Goal: Task Accomplishment & Management: Complete application form

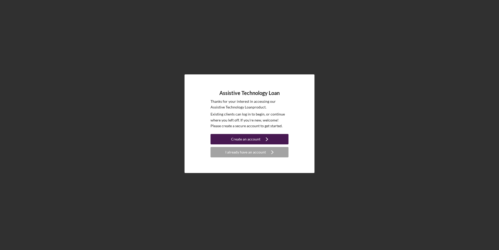
click at [271, 140] on icon "Icon/Navigate" at bounding box center [266, 138] width 13 height 13
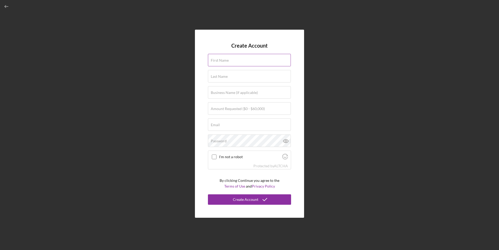
click at [260, 65] on input "First Name" at bounding box center [249, 60] width 83 height 12
type input "joshuah"
type input "[PERSON_NAME]"
type input "[EMAIL_ADDRESS][DOMAIN_NAME]"
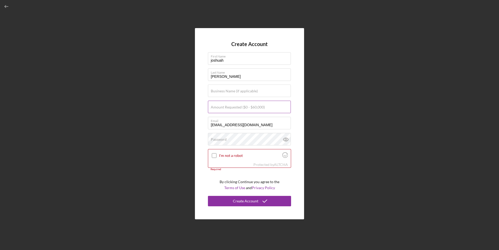
click at [266, 105] on div "Amount Requested ($0 - $60,000)" at bounding box center [249, 107] width 83 height 13
type input "$17,000"
click at [214, 155] on input "I'm not a robot" at bounding box center [214, 155] width 5 height 5
checkbox input "true"
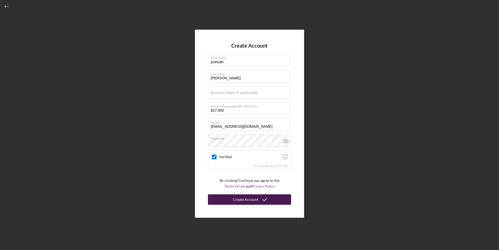
click at [274, 197] on button "Create Account" at bounding box center [249, 199] width 83 height 10
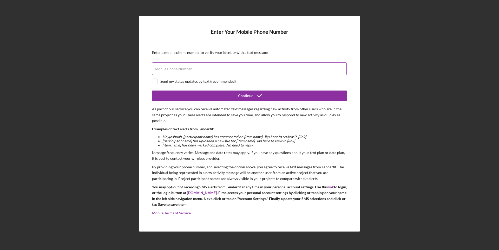
click at [204, 68] on div "Mobile Phone Number" at bounding box center [249, 68] width 195 height 13
type input "[PHONE_NUMBER]"
click at [155, 81] on input "checkbox" at bounding box center [154, 81] width 5 height 5
checkbox input "true"
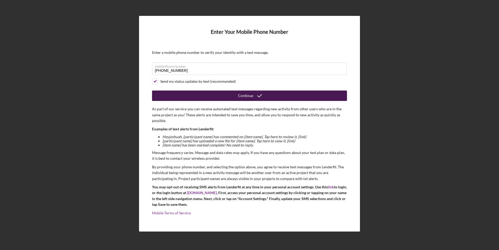
click at [213, 95] on button "Continue" at bounding box center [249, 95] width 195 height 10
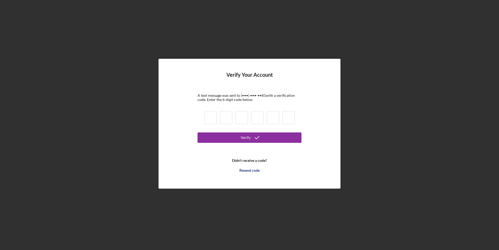
click at [212, 117] on input at bounding box center [210, 117] width 12 height 13
type input "8"
type input "1"
type input "9"
type input "4"
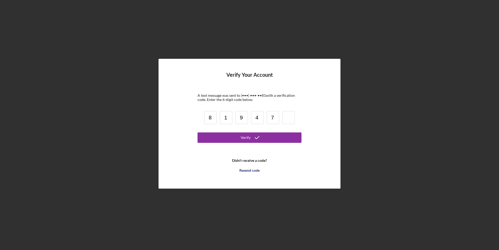
type input "7"
type input "5"
click at [242, 140] on div "Verify" at bounding box center [246, 137] width 10 height 10
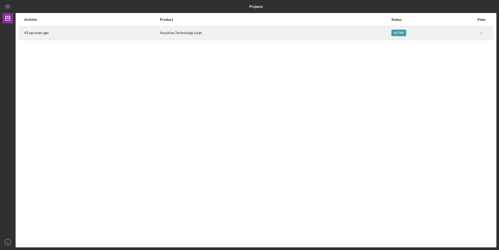
click at [461, 34] on div "Active" at bounding box center [432, 32] width 83 height 13
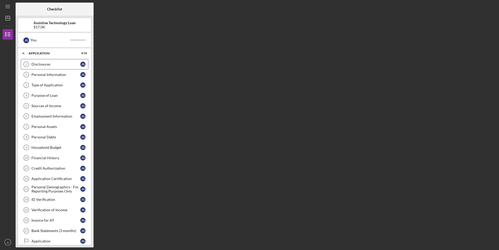
click at [37, 63] on div "Disclosures" at bounding box center [55, 64] width 49 height 4
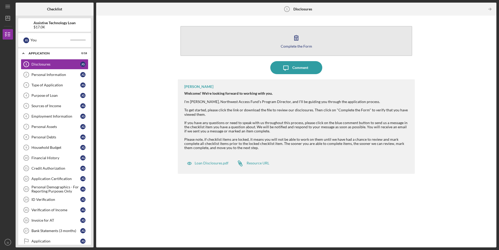
click at [293, 46] on div "Complete the Form" at bounding box center [296, 46] width 31 height 4
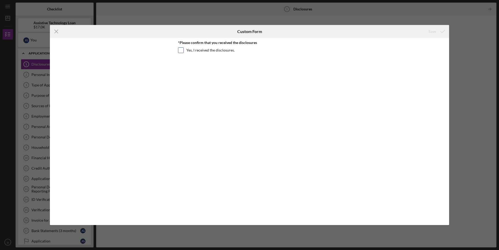
click at [181, 52] on input "Yes, I received the disclosures." at bounding box center [180, 50] width 5 height 5
checkbox input "true"
click at [430, 30] on div "Save" at bounding box center [432, 31] width 8 height 10
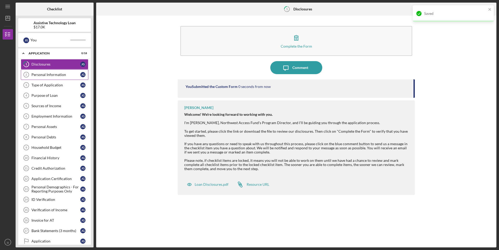
click at [39, 74] on div "Personal Information" at bounding box center [55, 74] width 49 height 4
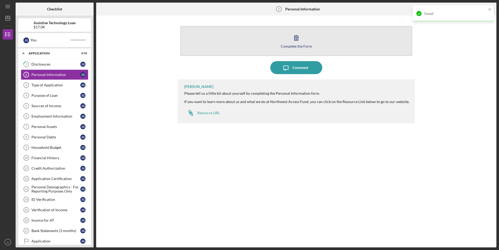
click at [292, 44] on div "Complete the Form" at bounding box center [296, 46] width 31 height 4
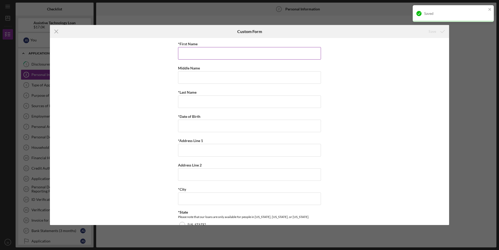
click at [270, 53] on input "*First Name" at bounding box center [249, 53] width 143 height 12
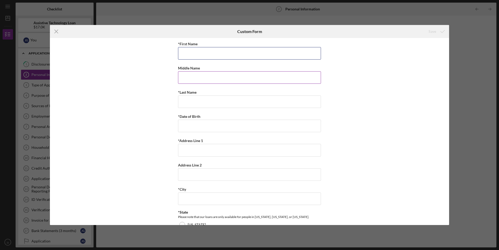
type input "Joshuah"
type input "c"
type input "[PERSON_NAME]"
type input "[STREET_ADDRESS]"
type input "Bellingham"
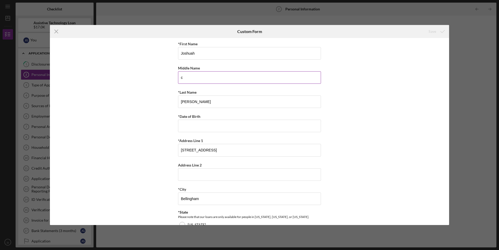
type input "98226"
type input "WA"
type input "[PHONE_NUMBER]"
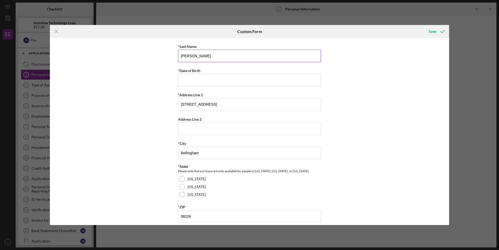
scroll to position [52, 0]
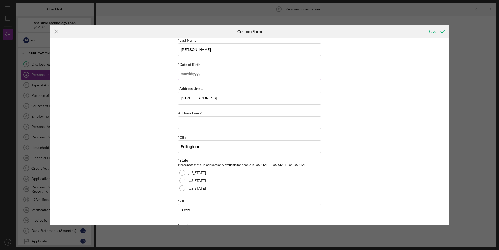
click at [229, 72] on input "*Date of Birth" at bounding box center [249, 74] width 143 height 12
type input "[DATE]"
click at [194, 188] on label "[US_STATE]" at bounding box center [197, 188] width 18 height 4
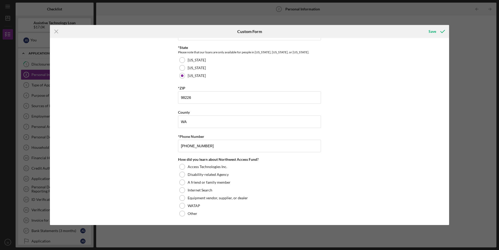
scroll to position [165, 0]
click at [198, 214] on div "Other" at bounding box center [249, 213] width 143 height 8
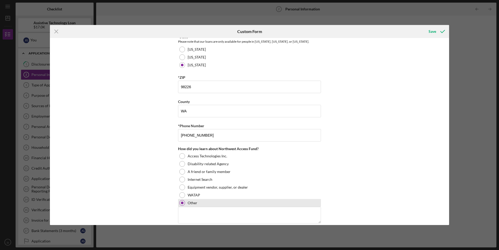
scroll to position [182, 0]
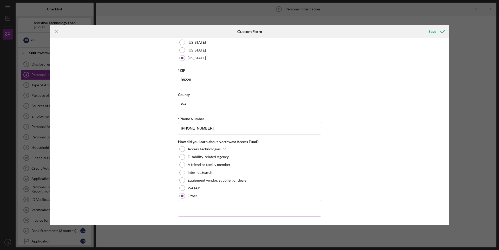
click at [211, 204] on textarea at bounding box center [249, 208] width 143 height 17
type textarea "dentist"
click at [438, 31] on icon "submit" at bounding box center [442, 31] width 13 height 13
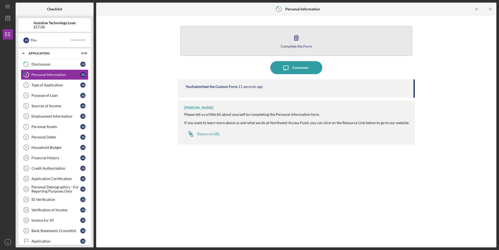
click at [305, 47] on div "Complete the Form" at bounding box center [296, 46] width 31 height 4
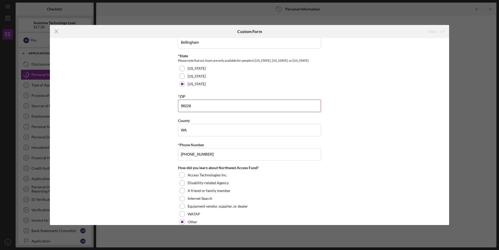
scroll to position [182, 0]
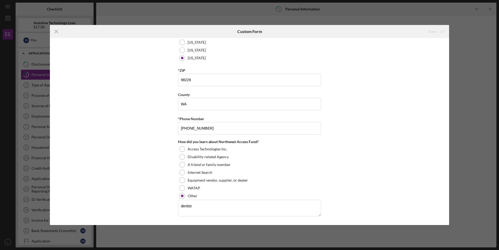
click at [469, 41] on div "Icon/Menu Close Custom Form Save *First Name [PERSON_NAME] Middle Name c *Last …" at bounding box center [249, 125] width 499 height 250
click at [56, 32] on icon "Icon/Menu Close" at bounding box center [56, 31] width 13 height 13
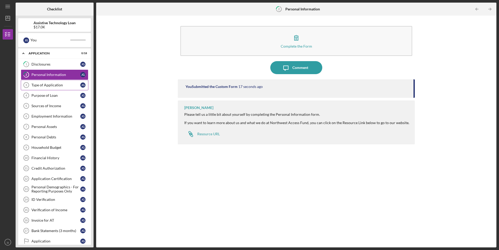
click at [49, 85] on div "Type of Application" at bounding box center [55, 85] width 49 height 4
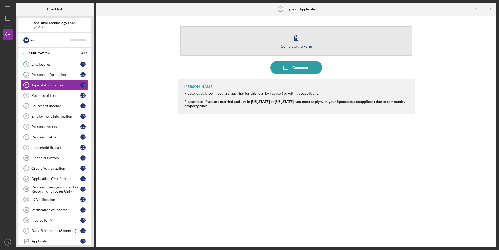
click at [303, 46] on div "Complete the Form" at bounding box center [296, 46] width 31 height 4
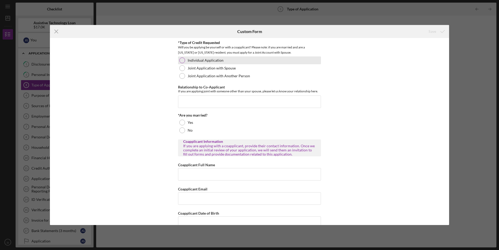
click at [180, 60] on div at bounding box center [182, 60] width 6 height 6
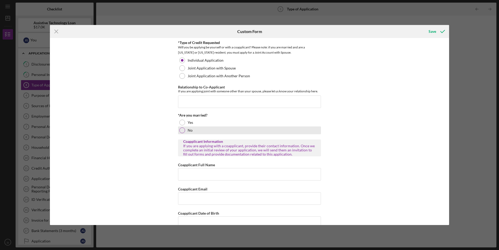
click at [181, 129] on div at bounding box center [182, 130] width 6 height 6
click at [434, 33] on div "Save" at bounding box center [432, 31] width 8 height 10
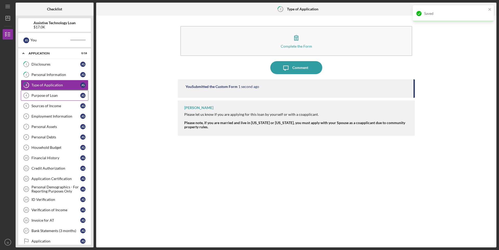
click at [54, 94] on div "Purpose of Loan" at bounding box center [55, 95] width 49 height 4
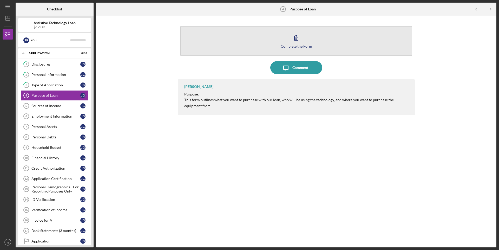
click at [300, 46] on div "Complete the Form" at bounding box center [296, 46] width 31 height 4
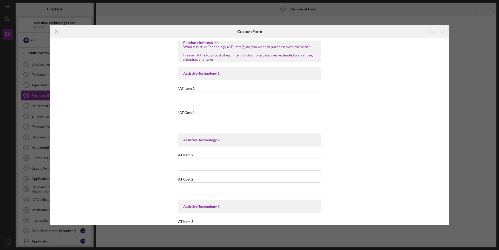
click at [204, 74] on div "Assistive Technology 1" at bounding box center [249, 73] width 132 height 4
click at [234, 96] on input "*AT Item 1" at bounding box center [249, 97] width 143 height 12
type input "2 bottom implants"
drag, startPoint x: 225, startPoint y: 104, endPoint x: 116, endPoint y: 108, distance: 108.9
click at [116, 108] on div "Purchase Information What Assistive Technology (AT) item(s) do you want to purc…" at bounding box center [249, 131] width 399 height 187
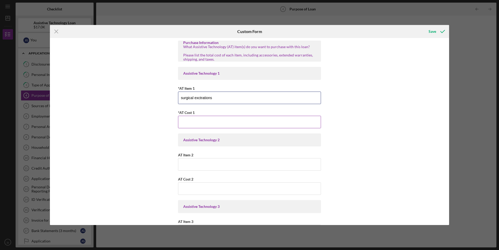
type input "surgical exctrations"
click at [212, 119] on input "*AT Cost 1" at bounding box center [249, 122] width 143 height 12
type input "$7,500"
click at [218, 164] on input "AT Item 2" at bounding box center [249, 164] width 143 height 12
type input "denture"
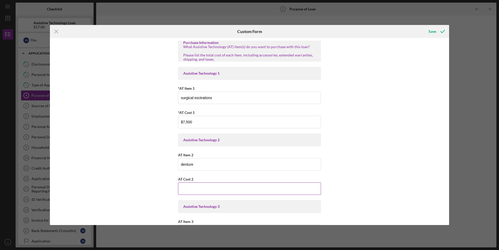
click at [200, 187] on input "AT Cost 2" at bounding box center [249, 188] width 143 height 12
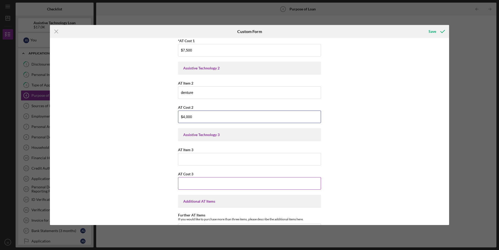
scroll to position [78, 0]
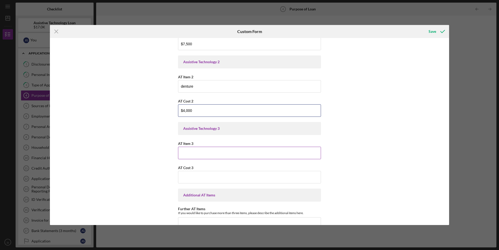
type input "$4,000"
click at [197, 149] on input "AT Item 3" at bounding box center [249, 153] width 143 height 12
type input "2 bottom implants"
click at [249, 176] on input "AT Cost 3" at bounding box center [249, 177] width 143 height 12
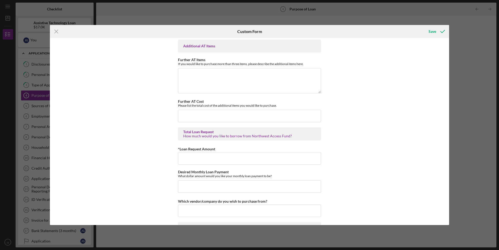
scroll to position [234, 0]
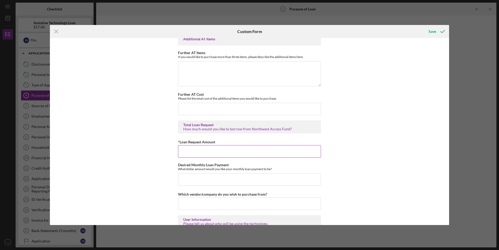
type input "$6,000"
click at [215, 150] on input "*Loan Request Amount" at bounding box center [249, 151] width 143 height 12
type input "$17,000"
click at [236, 181] on input "Desired Monthly Loan Payment" at bounding box center [249, 179] width 143 height 12
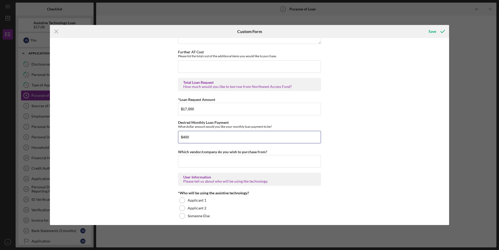
scroll to position [286, 0]
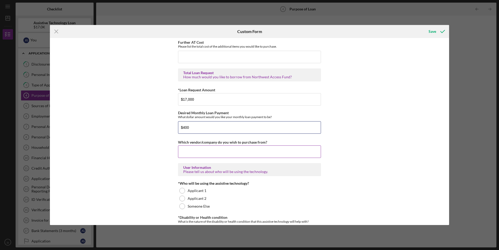
type input "$400"
click at [241, 151] on input "Which vendor/company do you wish to purchase from?" at bounding box center [249, 151] width 143 height 12
type input "idk"
click at [364, 181] on div "Purchase Information What Assistive Technology (AT) item(s) do you want to purc…" at bounding box center [249, 131] width 399 height 187
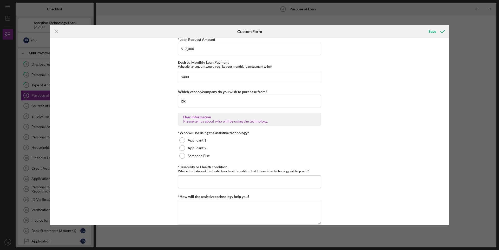
scroll to position [338, 0]
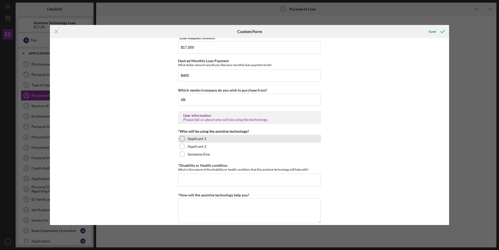
click at [182, 138] on div at bounding box center [182, 139] width 6 height 6
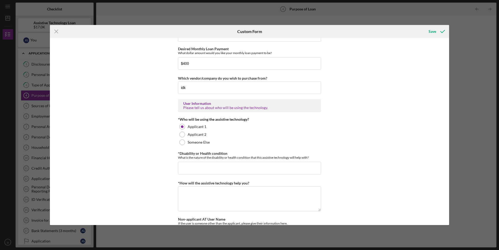
scroll to position [364, 0]
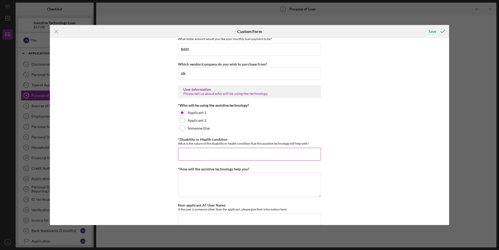
click at [295, 158] on input "*Disability or Health condition" at bounding box center [249, 154] width 143 height 12
type input "my whole life ive have poor health from my oral situation, my family never made…"
click at [263, 176] on textarea "*How will the assistive technology help you?" at bounding box center [249, 184] width 143 height 25
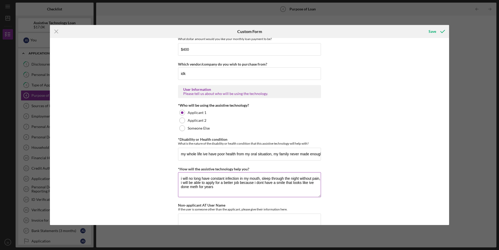
click at [180, 177] on textarea "i will no long have constant infection in my mouth, sleep through the night wit…" at bounding box center [249, 184] width 143 height 25
click at [201, 178] on textarea "I will no long have constant infection in my mouth, sleep through the night wit…" at bounding box center [249, 184] width 143 height 25
click at [267, 183] on textarea "I will no longer have constant infection in my mouth, sleep through the night w…" at bounding box center [249, 184] width 143 height 25
click at [250, 191] on textarea "I will no longer have constant infection in my mouth, sleep through the night w…" at bounding box center [249, 184] width 143 height 25
click at [263, 181] on textarea "I will no longer have constant infection in my mouth, sleep through the night w…" at bounding box center [249, 184] width 143 height 25
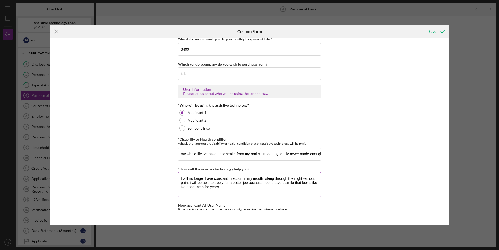
click at [262, 184] on textarea "I will no longer have constant infection in my mouth, sleep through the night w…" at bounding box center [249, 184] width 143 height 25
click at [182, 187] on textarea "I will no longer have constant infection in my mouth, sleep through the night w…" at bounding box center [249, 184] width 143 height 25
click at [278, 190] on textarea "I will no longer have constant infection in my mouth, sleep through the night w…" at bounding box center [249, 184] width 143 height 25
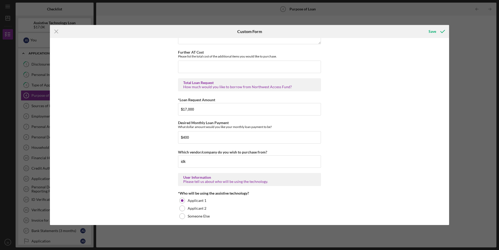
scroll to position [273, 0]
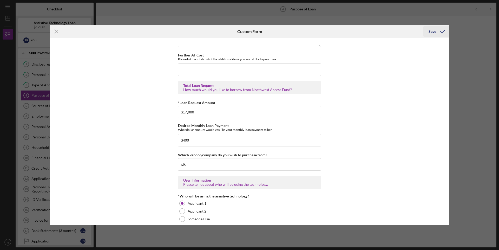
type textarea "I will no longer have constant infection in my mouth, sleep through the night w…"
click at [433, 31] on div "Save" at bounding box center [432, 31] width 8 height 10
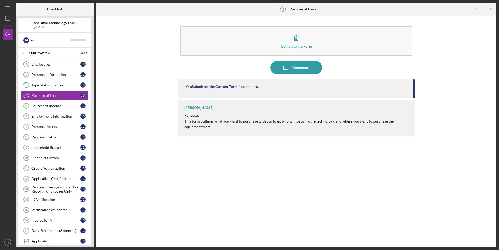
click at [55, 107] on div "Sources of Income" at bounding box center [55, 106] width 49 height 4
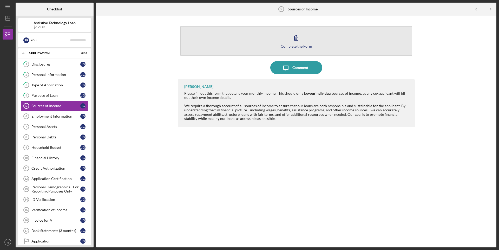
click at [292, 39] on icon "button" at bounding box center [296, 37] width 13 height 13
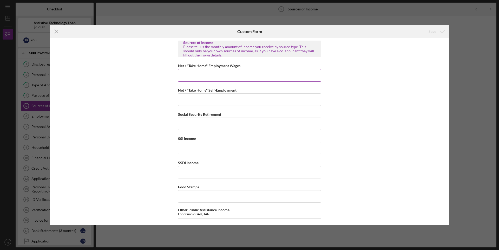
click at [251, 77] on input "Net / "Take Home" Employment Wages" at bounding box center [249, 75] width 143 height 12
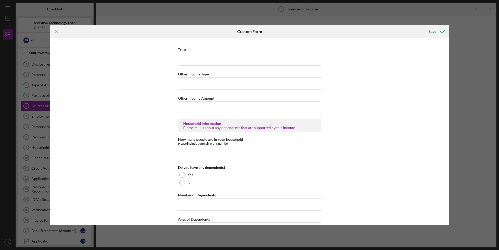
scroll to position [255, 0]
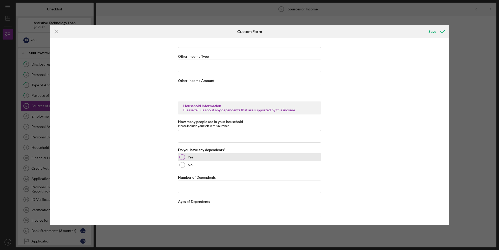
type input "$3,700"
click at [182, 157] on div at bounding box center [182, 157] width 6 height 6
click at [201, 185] on input "Number of Dependents" at bounding box center [249, 186] width 143 height 12
type input "4"
click at [208, 208] on input "Ages of Dependents" at bounding box center [249, 210] width 143 height 12
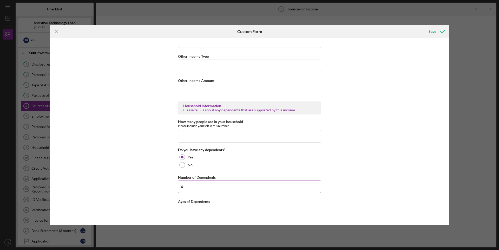
click at [218, 186] on input "4" at bounding box center [249, 186] width 143 height 12
type input "2"
click at [196, 210] on input "Ages of Dependents" at bounding box center [249, 210] width 143 height 12
type input "11,2"
click at [230, 136] on input "How many people are in your household" at bounding box center [249, 136] width 143 height 12
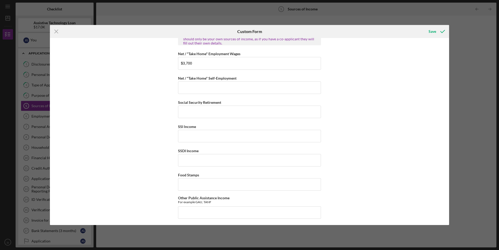
scroll to position [0, 0]
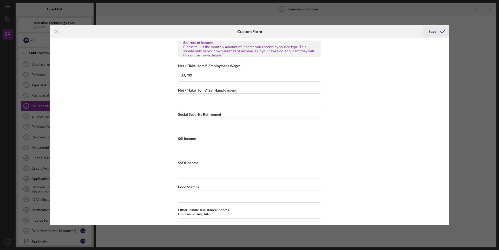
type input "6"
click at [435, 33] on div "Save" at bounding box center [432, 31] width 8 height 10
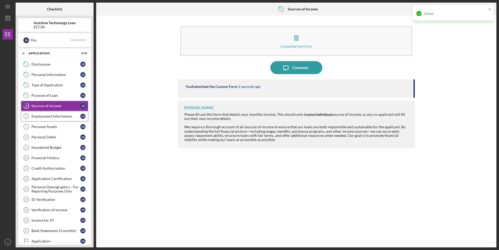
click at [69, 117] on div "Employment Information" at bounding box center [55, 116] width 49 height 4
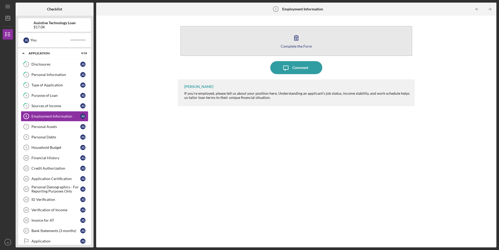
click at [293, 40] on icon "button" at bounding box center [296, 37] width 13 height 13
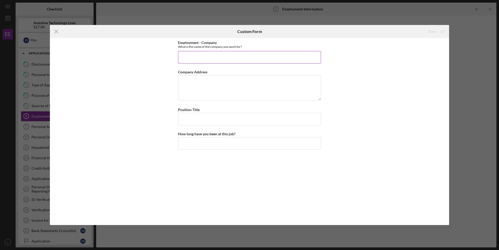
click at [238, 61] on input "Employment - Company" at bounding box center [249, 57] width 143 height 12
type input "[PERSON_NAME] fire Protection"
click at [234, 80] on textarea "Company Address" at bounding box center [249, 87] width 143 height 25
type textarea "[STREET_ADDRESS]"
click at [233, 119] on input "Position Title" at bounding box center [249, 119] width 143 height 12
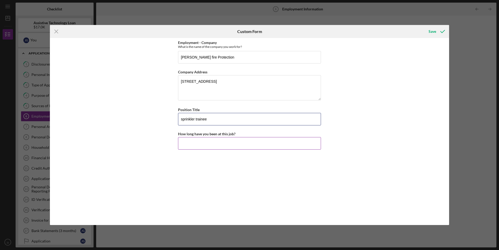
type input "sprinkler trainee"
drag, startPoint x: 234, startPoint y: 143, endPoint x: 240, endPoint y: 143, distance: 5.2
click at [235, 143] on input "How long have you been at this job?" at bounding box center [249, 143] width 143 height 12
type input "3+ years"
click at [433, 32] on div "Save" at bounding box center [432, 31] width 8 height 10
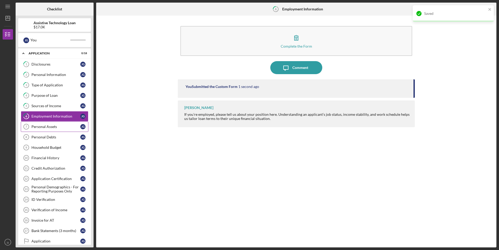
click at [46, 126] on div "Personal Assets" at bounding box center [55, 126] width 49 height 4
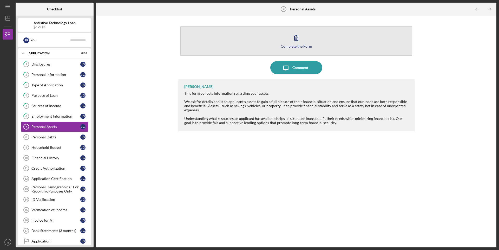
click at [305, 46] on div "Complete the Form" at bounding box center [296, 46] width 31 height 4
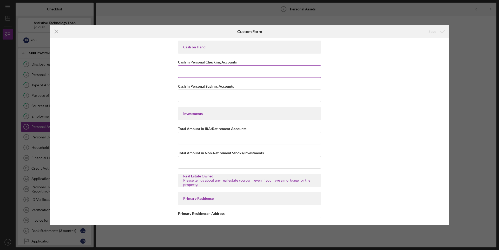
click at [246, 75] on input "Cash in Personal Checking Accounts" at bounding box center [249, 71] width 143 height 12
type input "$300"
click at [231, 95] on input "Cash in Personal Savings Accounts" at bounding box center [249, 95] width 143 height 12
type input "$0"
click at [249, 141] on input "Total Amount in IRA/Retirement Accounts" at bounding box center [249, 138] width 143 height 12
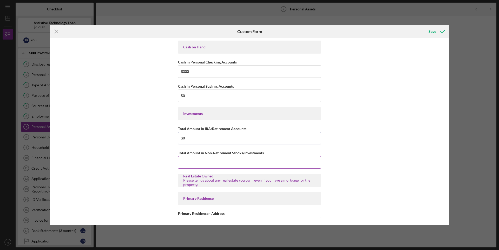
type input "$0"
click at [238, 159] on input "Total Amount in Non-Retirement Stocks/Investments" at bounding box center [249, 162] width 143 height 12
type input "$0"
drag, startPoint x: 204, startPoint y: 73, endPoint x: 172, endPoint y: 77, distance: 32.4
click at [172, 77] on div "Cash on Hand Cash in Personal Checking Accounts $300 Cash in Personal Savings A…" at bounding box center [249, 131] width 399 height 187
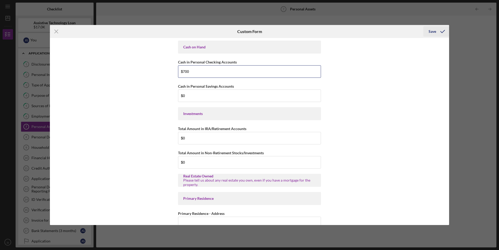
type input "$700"
click at [433, 35] on div "Save" at bounding box center [432, 31] width 8 height 10
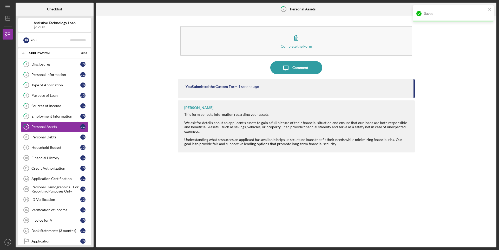
click at [38, 137] on div "Personal Debts" at bounding box center [55, 137] width 49 height 4
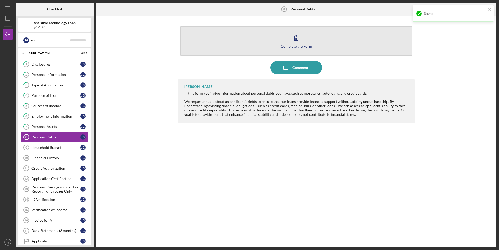
click at [292, 45] on div "Complete the Form" at bounding box center [296, 46] width 31 height 4
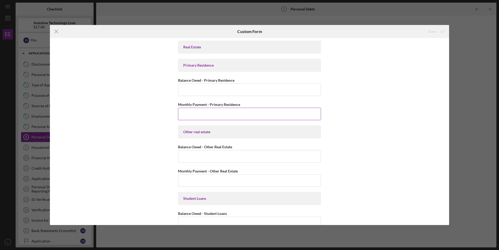
click at [282, 117] on input "Monthly Payment - Primary Residence" at bounding box center [249, 114] width 143 height 12
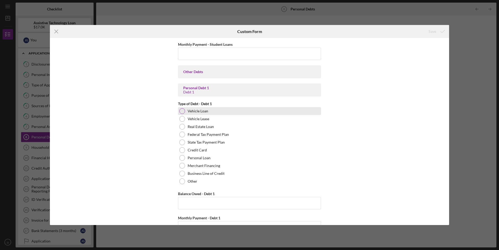
scroll to position [182, 0]
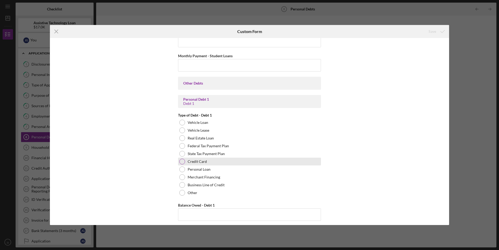
click at [219, 162] on div "Credit Card" at bounding box center [249, 161] width 143 height 8
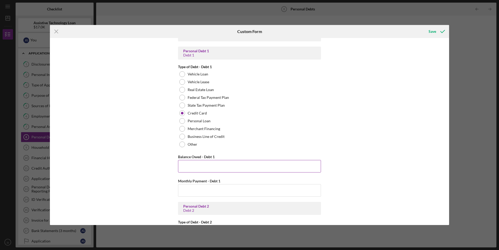
scroll to position [234, 0]
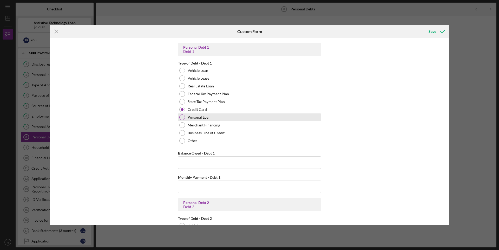
click at [207, 119] on label "Personal Loan" at bounding box center [199, 117] width 23 height 4
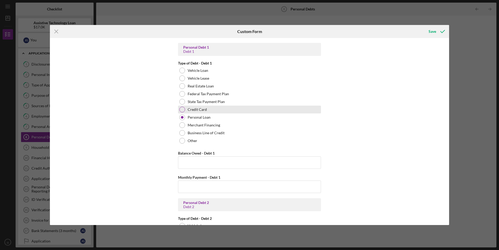
click at [208, 111] on div "Credit Card" at bounding box center [249, 109] width 143 height 8
click at [232, 162] on input "Balance Owed - Debt 1" at bounding box center [249, 162] width 143 height 12
type input "$1,000"
click at [219, 188] on input "Monthly Payment - Debt 1" at bounding box center [249, 186] width 143 height 12
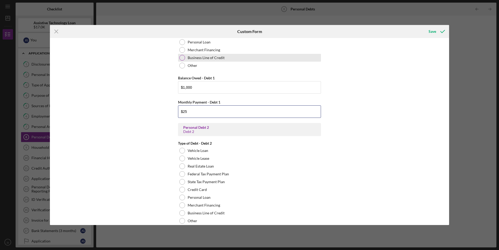
scroll to position [338, 0]
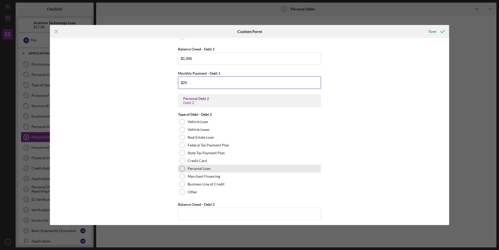
type input "$25"
click at [217, 168] on div "Personal Loan" at bounding box center [249, 168] width 143 height 8
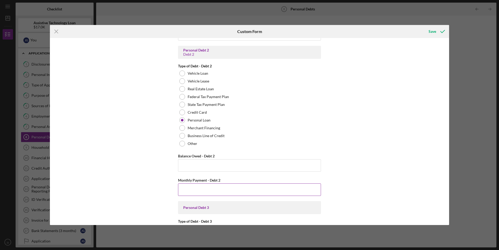
scroll to position [390, 0]
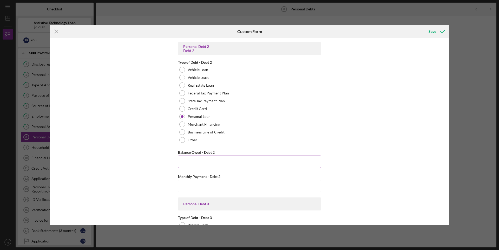
click at [234, 160] on input "Balance Owed - Debt 2" at bounding box center [249, 161] width 143 height 12
type input "$5,600"
click at [222, 184] on input "Monthly Payment - Debt 2" at bounding box center [249, 186] width 143 height 12
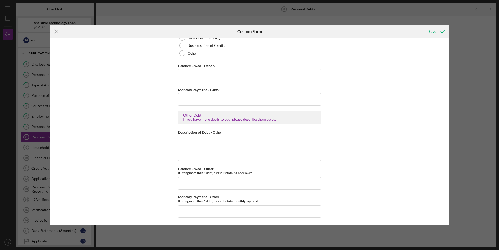
scroll to position [1097, 0]
type input "$189"
click at [227, 142] on textarea "Description of Debt - Other" at bounding box center [249, 147] width 143 height 25
type textarea "rent"
click at [233, 179] on input "Balance Owed - Other" at bounding box center [249, 182] width 143 height 12
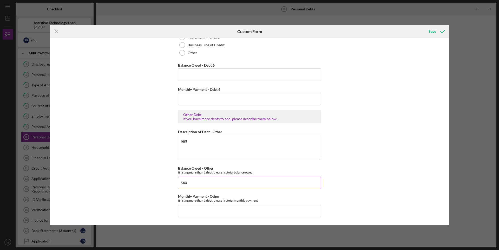
type input "$6"
type input "$400"
drag, startPoint x: 183, startPoint y: 184, endPoint x: 171, endPoint y: 184, distance: 12.7
click at [171, 184] on div "Real Estate Primary Residence Balance Owed - Primary Residence Monthly Payment …" at bounding box center [249, 131] width 399 height 187
click at [204, 209] on input "Monthly Payment - Other" at bounding box center [249, 210] width 143 height 12
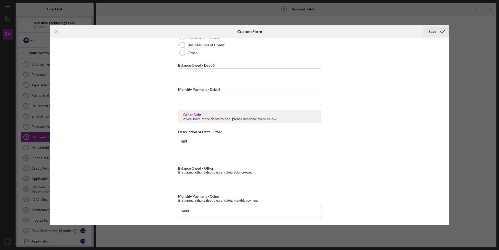
type input "$400"
click at [436, 31] on icon "submit" at bounding box center [442, 31] width 13 height 13
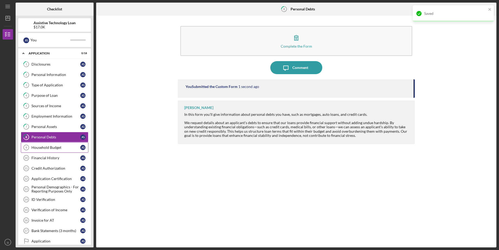
click at [55, 148] on div "Household Budget" at bounding box center [55, 147] width 49 height 4
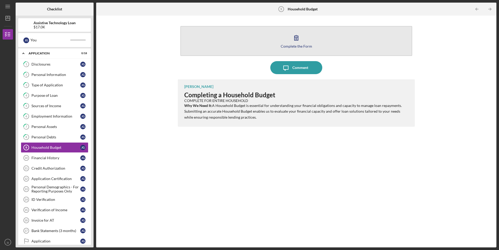
click at [305, 46] on div "Complete the Form" at bounding box center [296, 46] width 31 height 4
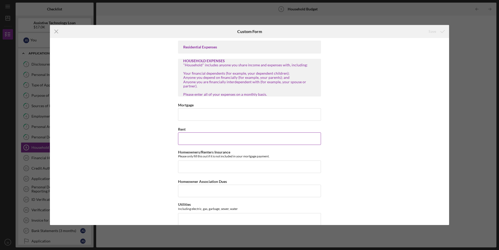
click at [227, 141] on input "Rent" at bounding box center [249, 138] width 143 height 12
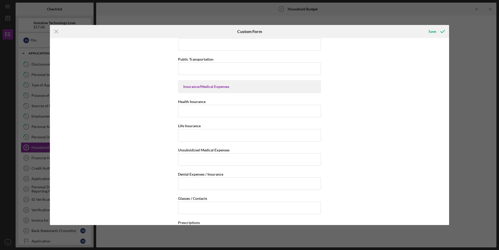
scroll to position [416, 0]
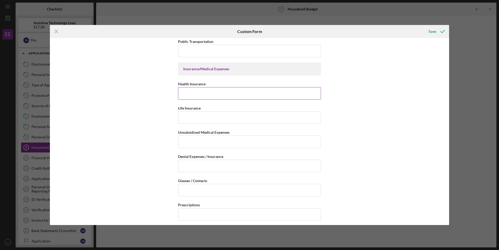
type input "$400"
click at [212, 90] on input "Health Insurance" at bounding box center [249, 93] width 143 height 12
click at [217, 88] on div "Health Insurance" at bounding box center [249, 90] width 143 height 19
click at [217, 91] on input "Health Insurance" at bounding box center [249, 93] width 143 height 12
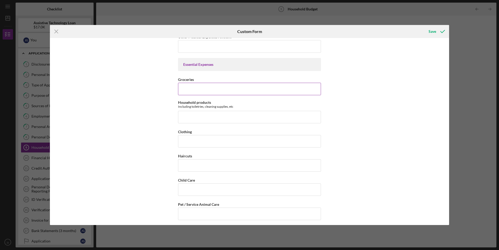
scroll to position [649, 0]
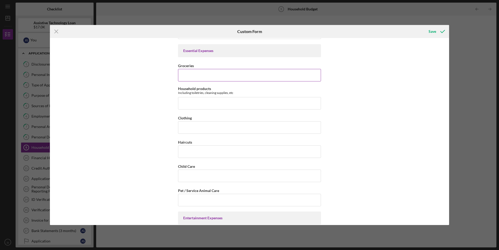
click at [222, 77] on input "Groceries" at bounding box center [249, 75] width 143 height 12
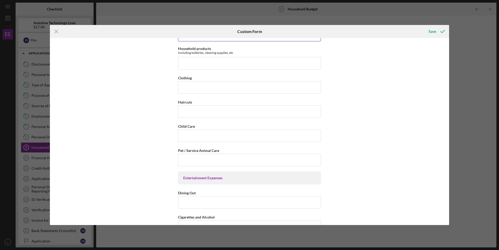
scroll to position [701, 0]
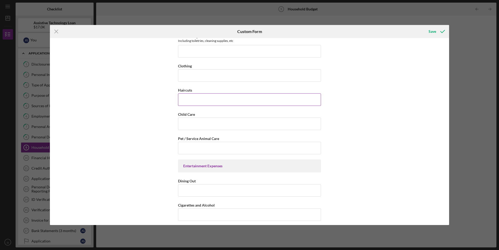
click at [224, 99] on input "Haircuts" at bounding box center [249, 99] width 143 height 12
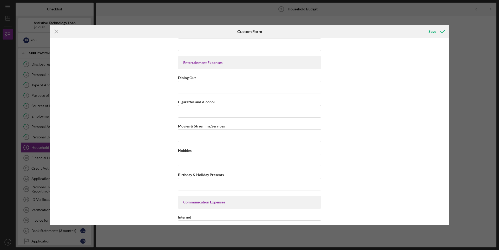
scroll to position [805, 0]
type input "$25"
click at [222, 84] on input "Dining Out" at bounding box center [249, 86] width 143 height 12
type input "$0"
click at [213, 107] on input "Cigarettes and Alcohol" at bounding box center [249, 110] width 143 height 12
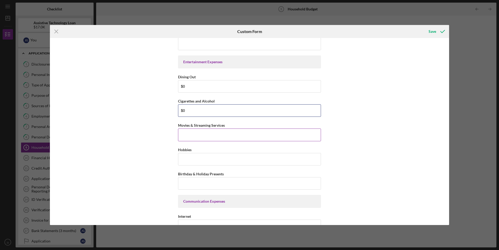
type input "$0"
click at [224, 134] on input "Movies & Streaming Services" at bounding box center [249, 134] width 143 height 12
type input "$40"
click at [226, 156] on input "Hobbies" at bounding box center [249, 159] width 143 height 12
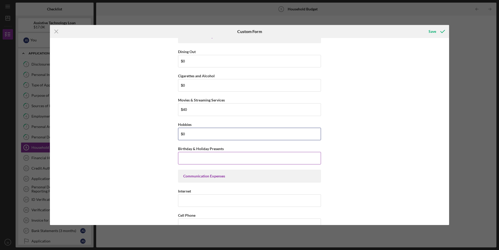
scroll to position [831, 0]
type input "$0"
click at [230, 157] on input "Birthday & Holiday Presents" at bounding box center [249, 157] width 143 height 12
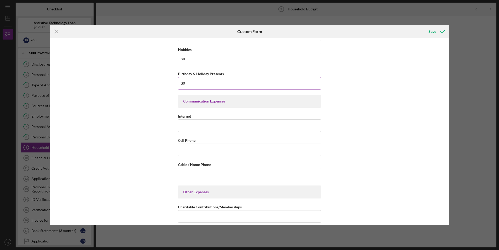
scroll to position [909, 0]
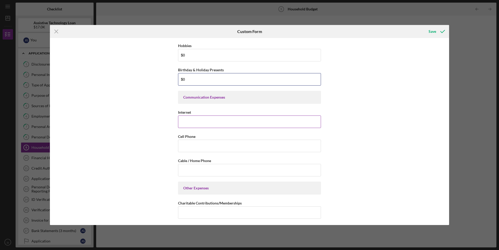
type input "$0"
click at [217, 124] on input "Internet" at bounding box center [249, 121] width 143 height 12
type input "$0"
click at [211, 145] on input "Cell Phone" at bounding box center [249, 145] width 143 height 12
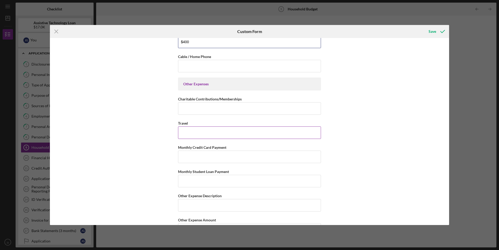
scroll to position [1032, 0]
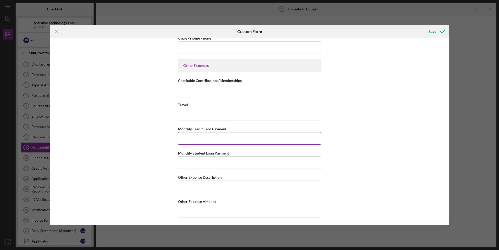
type input "$400"
click at [220, 138] on input "Monthly Credit Card Payment" at bounding box center [249, 138] width 143 height 12
type input "$80"
click at [225, 160] on input "Monthly Student Loan Payment" at bounding box center [249, 162] width 143 height 12
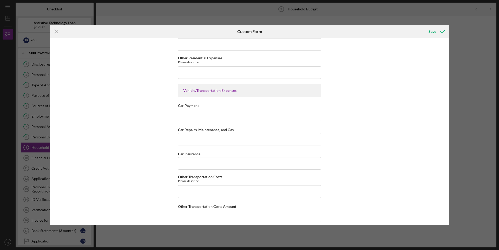
scroll to position [227, 0]
click at [213, 160] on input "Car Insurance" at bounding box center [249, 163] width 143 height 12
type input "$100"
click at [200, 118] on input "Car Payment" at bounding box center [249, 115] width 143 height 12
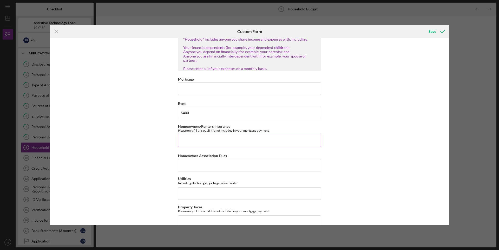
scroll to position [19, 0]
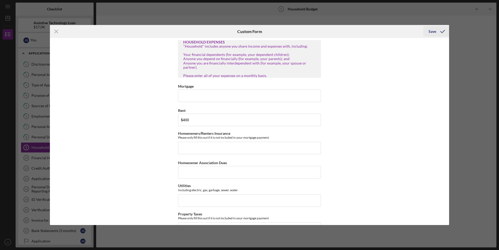
type input "$0"
click at [434, 31] on div "Save" at bounding box center [432, 31] width 8 height 10
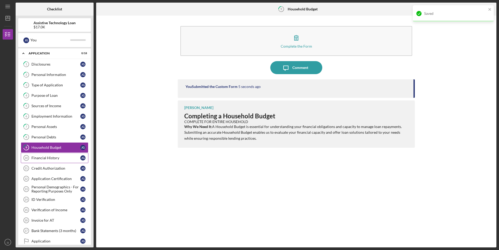
click at [56, 158] on div "Financial History" at bounding box center [55, 158] width 49 height 4
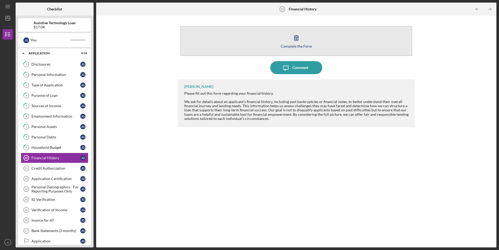
click at [294, 44] on div "Complete the Form" at bounding box center [296, 46] width 31 height 4
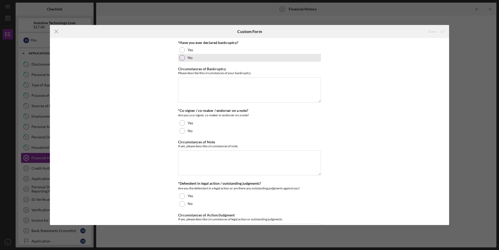
click at [183, 57] on div at bounding box center [182, 58] width 6 height 6
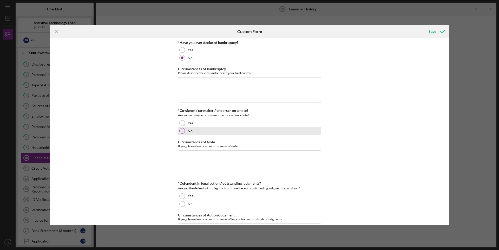
click at [180, 130] on div at bounding box center [182, 131] width 6 height 6
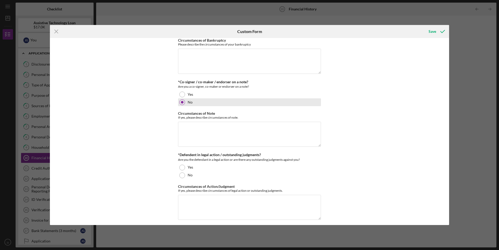
scroll to position [32, 0]
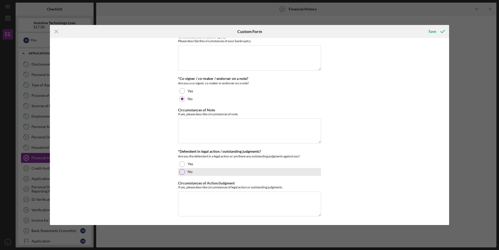
click at [178, 174] on div "No" at bounding box center [249, 172] width 143 height 8
click at [432, 31] on div "Save" at bounding box center [432, 31] width 8 height 10
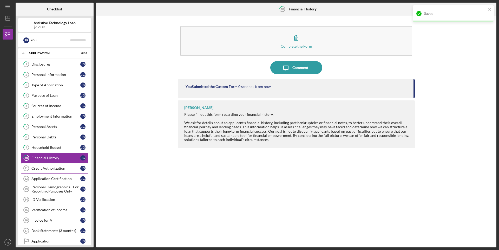
click at [56, 167] on div "Credit Authorization" at bounding box center [55, 168] width 49 height 4
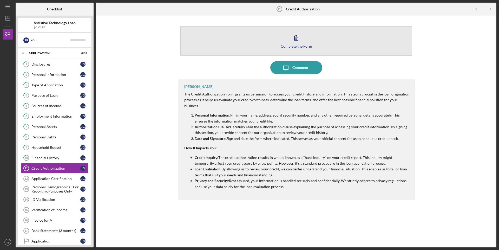
click at [302, 44] on button "Complete the Form Form" at bounding box center [296, 41] width 232 height 30
click at [279, 44] on button "Complete the Form Form" at bounding box center [296, 41] width 232 height 30
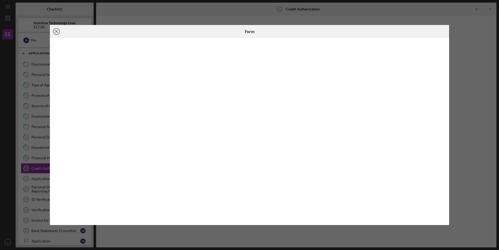
click at [56, 32] on line at bounding box center [56, 31] width 3 height 3
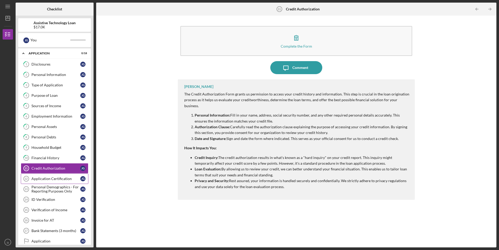
click at [47, 176] on link "Application Certification 12 Application Certification [PERSON_NAME]" at bounding box center [55, 178] width 68 height 10
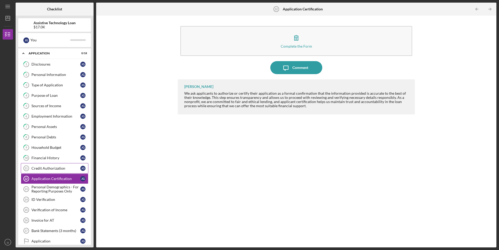
click at [46, 172] on link "Credit Authorization 11 Credit Authorization [PERSON_NAME]" at bounding box center [55, 168] width 68 height 10
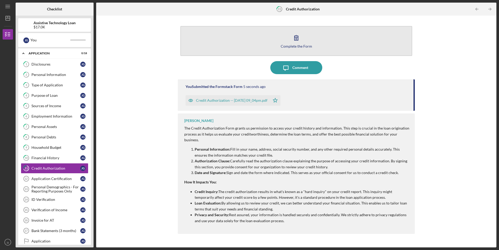
click at [303, 48] on div "Complete the Form" at bounding box center [296, 46] width 31 height 4
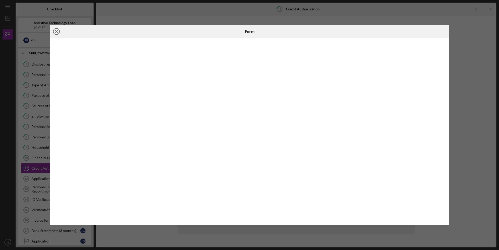
click at [56, 31] on line at bounding box center [56, 31] width 3 height 3
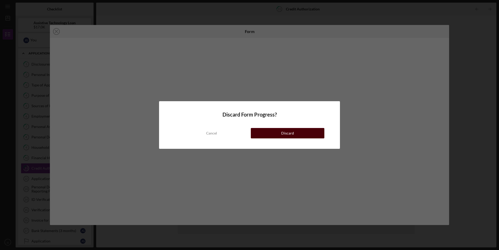
click at [275, 132] on button "Discard" at bounding box center [288, 133] width 74 height 10
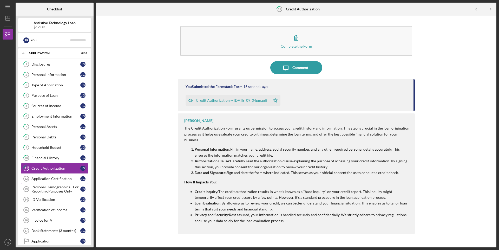
click at [54, 179] on div "Application Certification" at bounding box center [55, 178] width 49 height 4
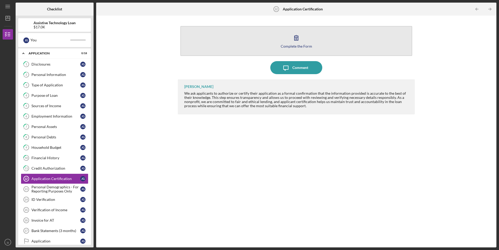
click at [285, 50] on button "Complete the Form Form" at bounding box center [296, 41] width 232 height 30
click at [295, 40] on icon "button" at bounding box center [296, 37] width 13 height 13
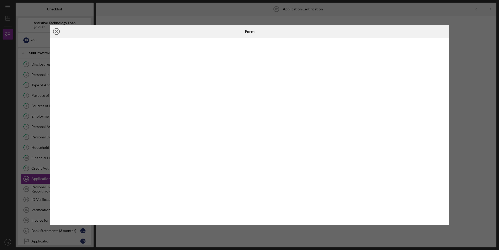
click at [56, 31] on line at bounding box center [56, 31] width 3 height 3
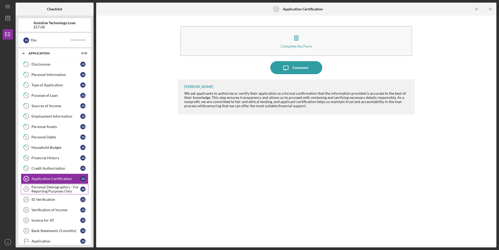
click at [62, 190] on div "Personal Demographics - For Reporting Purposes Only" at bounding box center [55, 189] width 49 height 8
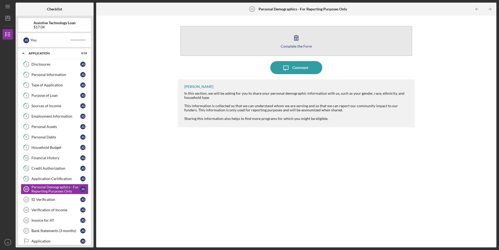
click at [307, 44] on div "Complete the Form" at bounding box center [296, 46] width 31 height 4
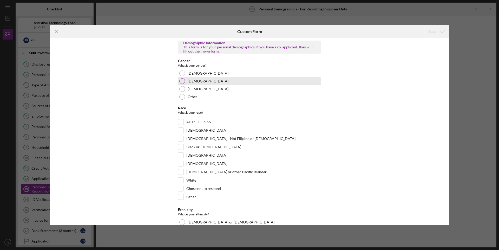
click at [181, 81] on div at bounding box center [182, 81] width 6 height 6
click at [182, 180] on input "White" at bounding box center [180, 179] width 5 height 5
checkbox input "true"
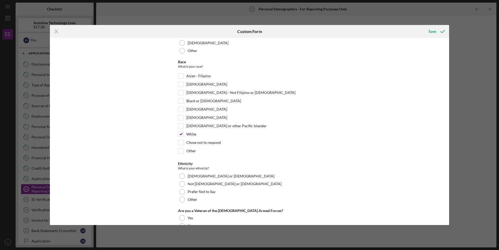
scroll to position [78, 0]
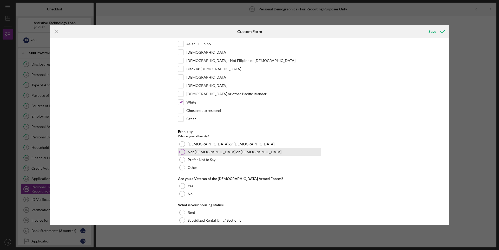
click at [182, 152] on div at bounding box center [182, 152] width 6 height 6
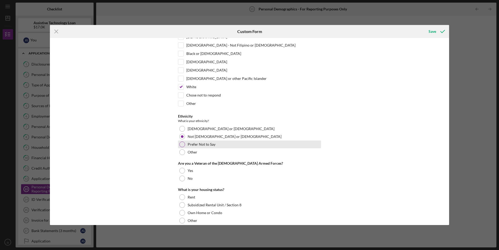
scroll to position [104, 0]
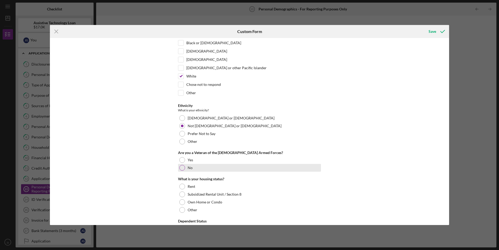
click at [184, 170] on div "No" at bounding box center [249, 168] width 143 height 8
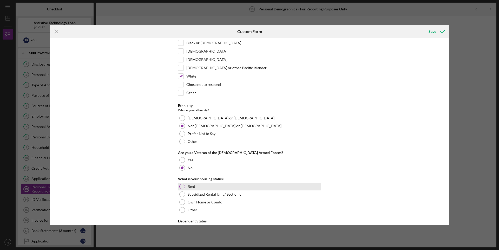
click at [183, 187] on div at bounding box center [182, 186] width 6 height 6
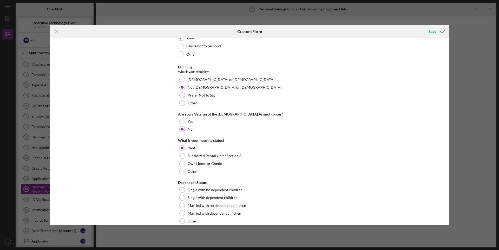
scroll to position [150, 0]
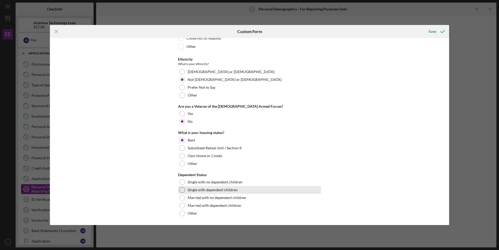
click at [184, 190] on div at bounding box center [182, 190] width 6 height 6
click at [440, 31] on polyline "submit" at bounding box center [442, 31] width 4 height 3
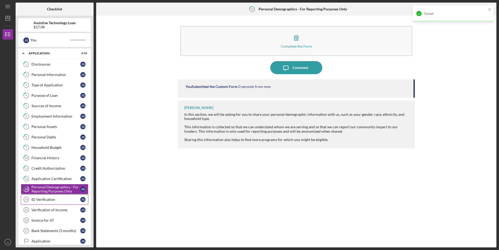
click at [47, 201] on div "ID Verification" at bounding box center [55, 199] width 49 height 4
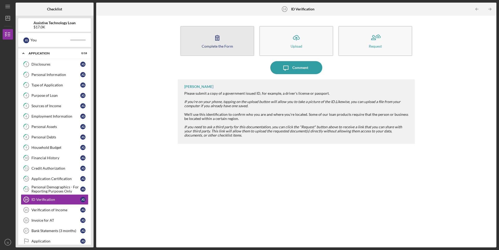
click at [234, 48] on button "Complete the Form Form" at bounding box center [217, 41] width 74 height 30
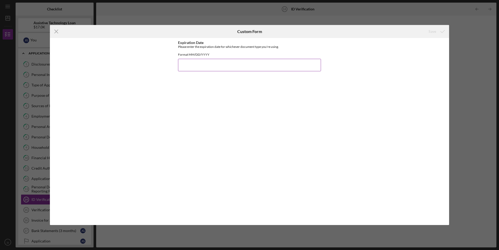
click at [218, 69] on input "Expiration Date" at bounding box center [249, 65] width 143 height 12
click at [54, 29] on icon "Icon/Menu Close" at bounding box center [56, 31] width 13 height 13
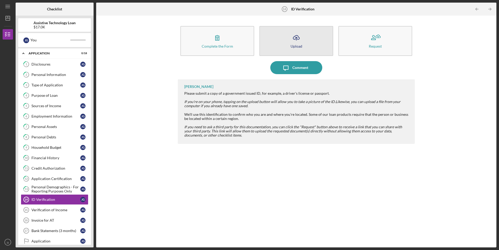
click at [313, 30] on button "Icon/Upload Upload" at bounding box center [296, 41] width 74 height 30
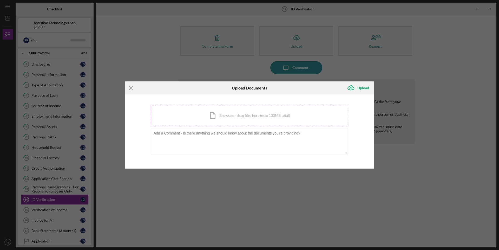
click at [213, 112] on div "Icon/Document Browse or drag files here (max 100MB total) Tap to choose files o…" at bounding box center [249, 115] width 197 height 21
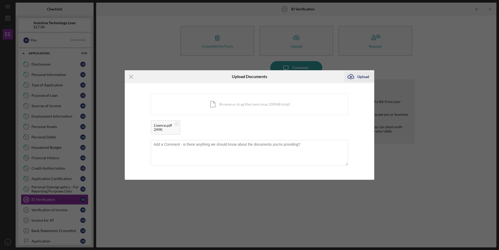
click at [360, 75] on div "Upload" at bounding box center [363, 76] width 12 height 10
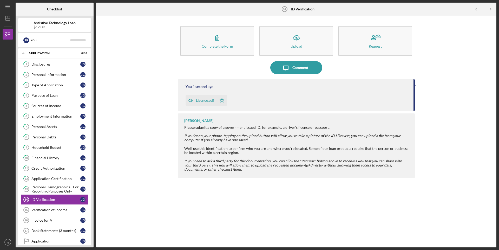
click at [196, 101] on icon "button" at bounding box center [190, 100] width 10 height 10
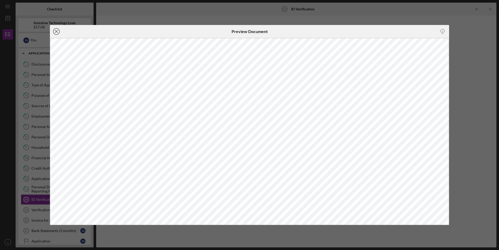
click at [58, 31] on icon "Icon/Close" at bounding box center [56, 31] width 13 height 13
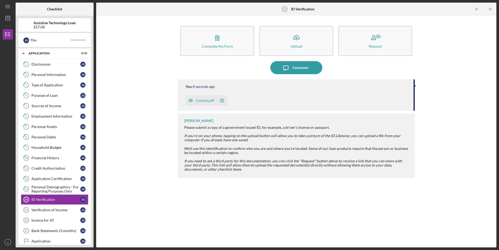
drag, startPoint x: 202, startPoint y: 103, endPoint x: 254, endPoint y: 96, distance: 52.3
click at [254, 96] on div "Lisence.pdf Icon/Star" at bounding box center [296, 98] width 223 height 13
click at [188, 101] on icon "button" at bounding box center [190, 100] width 10 height 10
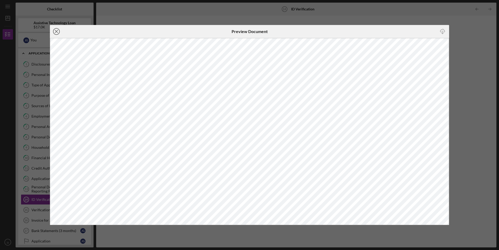
click at [53, 31] on circle at bounding box center [56, 31] width 6 height 6
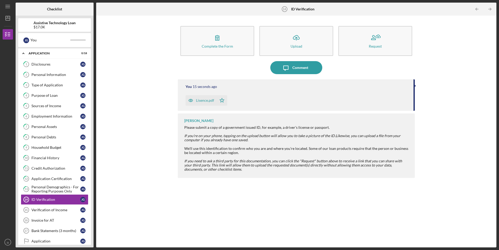
click at [305, 83] on div "You 15 seconds ago [PERSON_NAME].pdf Icon/Star" at bounding box center [296, 94] width 237 height 31
drag, startPoint x: 210, startPoint y: 102, endPoint x: 342, endPoint y: 98, distance: 132.3
click at [342, 98] on div "Lisence.pdf Icon/Star" at bounding box center [296, 98] width 223 height 13
click at [199, 94] on div "Lisence.pdf Icon/Star" at bounding box center [207, 98] width 44 height 13
click at [218, 101] on icon "Icon/Star" at bounding box center [222, 100] width 10 height 10
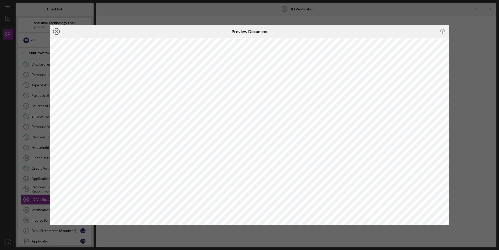
click at [54, 33] on icon "Icon/Close" at bounding box center [56, 31] width 13 height 13
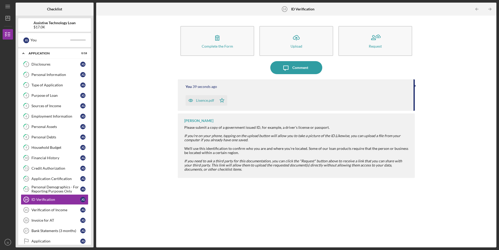
drag, startPoint x: 212, startPoint y: 99, endPoint x: 228, endPoint y: 95, distance: 16.3
click at [228, 95] on div "Lisence.pdf Icon/Star" at bounding box center [207, 98] width 44 height 13
click at [222, 101] on icon "Icon/Star" at bounding box center [222, 100] width 10 height 10
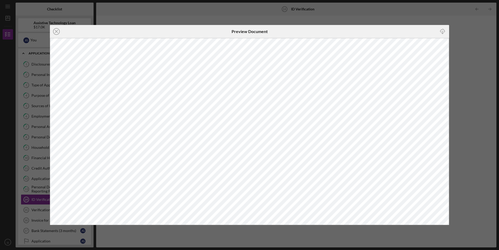
click at [462, 48] on div "Icon/Close Preview Document Icon/Download" at bounding box center [249, 125] width 499 height 250
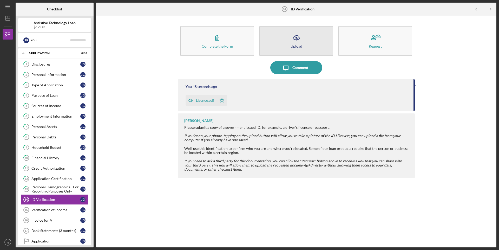
click at [297, 52] on button "Icon/Upload Upload" at bounding box center [296, 41] width 74 height 30
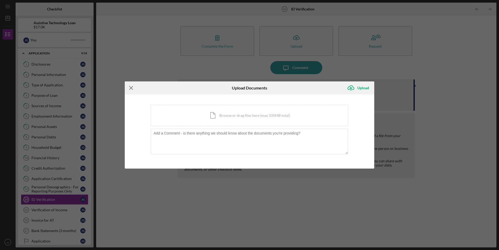
click at [130, 88] on icon "Icon/Menu Close" at bounding box center [131, 87] width 13 height 13
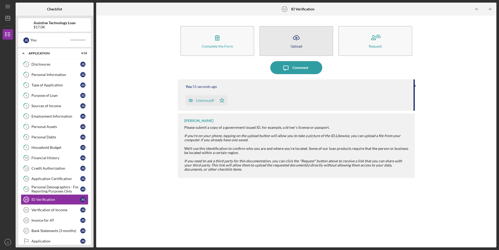
click at [301, 43] on icon "Icon/Upload" at bounding box center [296, 37] width 13 height 13
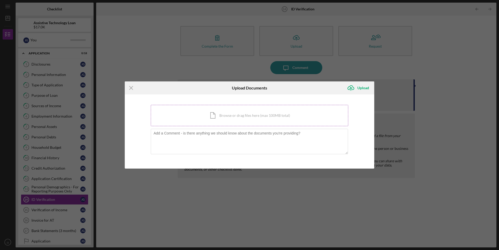
click at [231, 115] on div "Icon/Document Browse or drag files here (max 100MB total) Tap to choose files o…" at bounding box center [249, 115] width 197 height 21
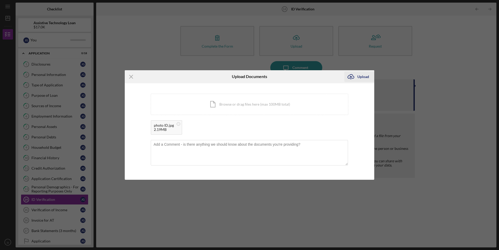
click at [359, 75] on div "Upload" at bounding box center [363, 76] width 12 height 10
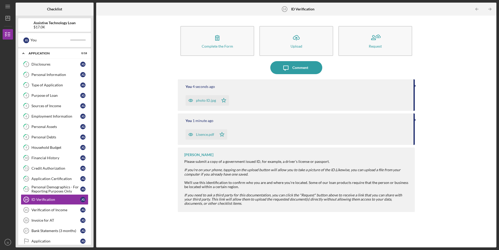
click at [415, 119] on div at bounding box center [414, 119] width 1 height 3
click at [414, 119] on div "You 1 minute ago [PERSON_NAME].pdf Icon/Star" at bounding box center [296, 128] width 237 height 31
drag, startPoint x: 397, startPoint y: 126, endPoint x: 327, endPoint y: 126, distance: 70.1
click at [334, 127] on div "You 1 minute ago [PERSON_NAME].pdf Icon/Star" at bounding box center [296, 128] width 237 height 31
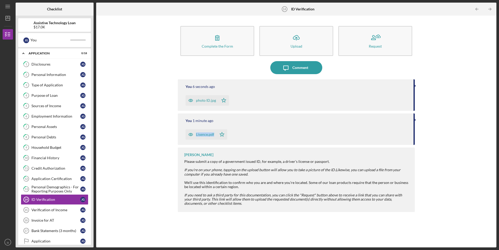
click at [206, 136] on div "Lisence.pdf" at bounding box center [200, 134] width 31 height 10
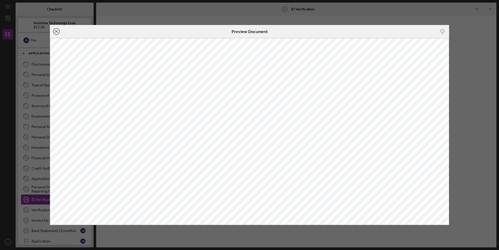
click at [58, 29] on icon "Icon/Close" at bounding box center [56, 31] width 13 height 13
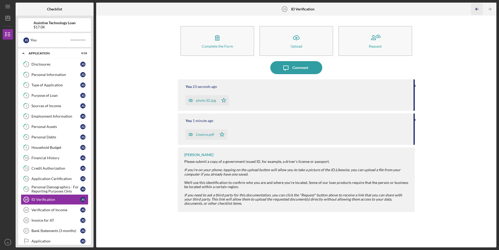
click at [474, 11] on icon "Icon/Table Pagination Arrow" at bounding box center [477, 9] width 12 height 12
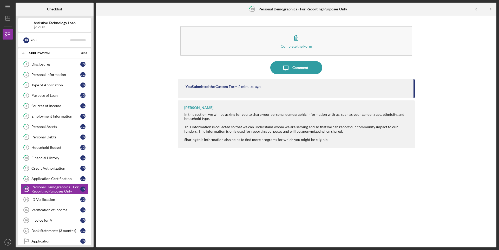
click at [58, 189] on div "Personal Demographics - For Reporting Purposes Only" at bounding box center [55, 189] width 49 height 8
click at [81, 190] on div "[PERSON_NAME]" at bounding box center [82, 188] width 5 height 5
click at [47, 187] on div "Personal Demographics - For Reporting Purposes Only" at bounding box center [55, 189] width 49 height 8
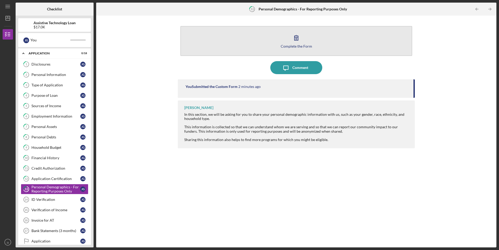
click at [289, 44] on div "Complete the Form" at bounding box center [296, 46] width 31 height 4
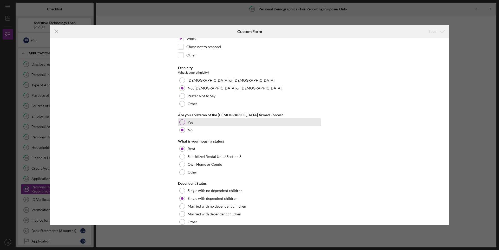
scroll to position [150, 0]
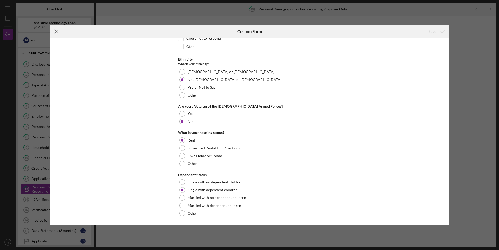
click at [55, 34] on icon "Icon/Menu Close" at bounding box center [56, 31] width 13 height 13
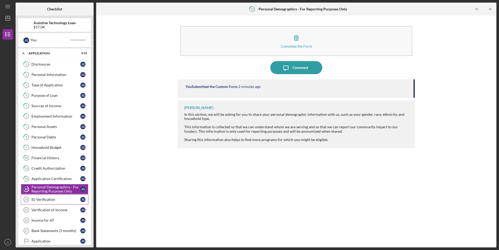
click at [48, 200] on div "ID Verification" at bounding box center [55, 199] width 49 height 4
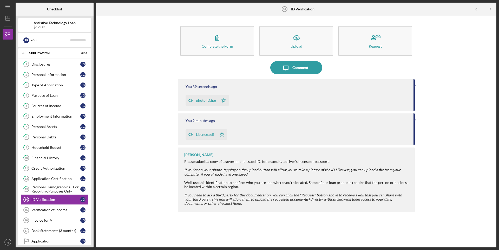
click at [250, 131] on div "Lisence.pdf Icon/Star" at bounding box center [296, 133] width 223 height 13
click at [309, 132] on div "Lisence.pdf Icon/Star" at bounding box center [296, 133] width 223 height 13
click at [321, 128] on div "Lisence.pdf Icon/Star" at bounding box center [296, 133] width 223 height 13
click at [321, 127] on div "Lisence.pdf Icon/Star" at bounding box center [296, 133] width 223 height 13
click at [289, 71] on icon "Icon/Message" at bounding box center [285, 67] width 13 height 13
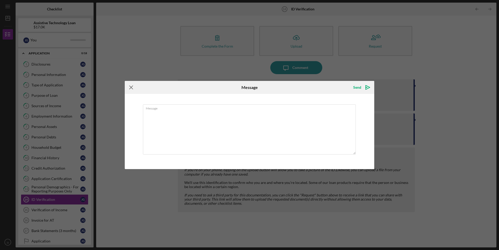
click at [129, 88] on icon "Icon/Menu Close" at bounding box center [131, 87] width 13 height 13
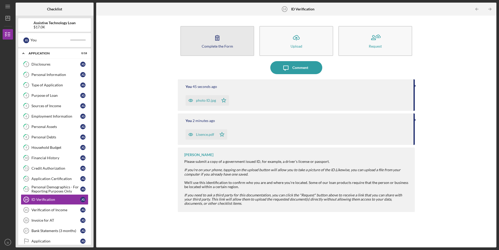
click at [229, 50] on button "Complete the Form Form" at bounding box center [217, 41] width 74 height 30
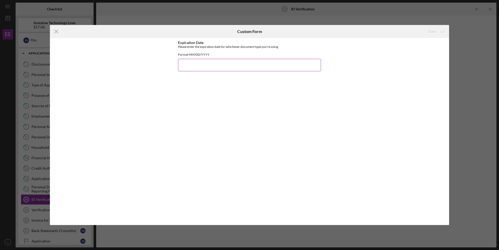
click at [208, 71] on input "Expiration Date" at bounding box center [249, 65] width 143 height 12
click at [56, 33] on icon "Icon/Menu Close" at bounding box center [56, 31] width 13 height 13
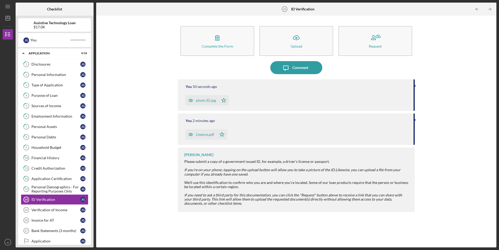
click at [218, 98] on icon "Icon/Star" at bounding box center [223, 100] width 10 height 10
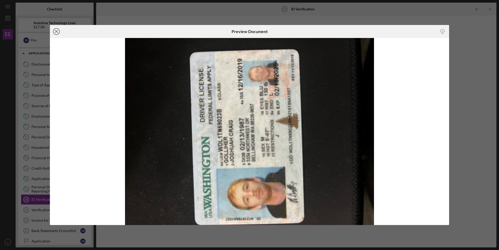
click at [58, 32] on icon "Icon/Close" at bounding box center [56, 31] width 13 height 13
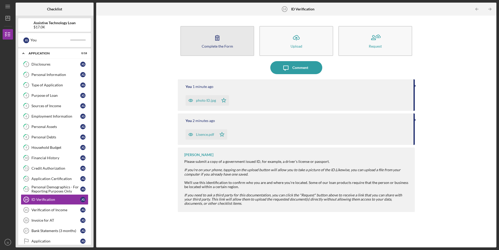
click at [217, 40] on icon "button" at bounding box center [217, 37] width 13 height 13
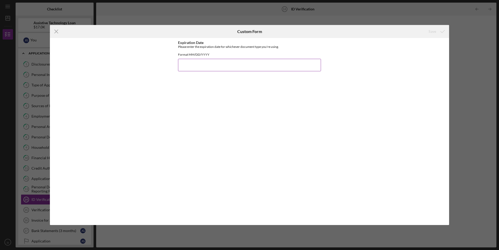
click at [223, 67] on input "Expiration Date" at bounding box center [249, 65] width 143 height 12
type input "02132031"
click at [437, 32] on icon "submit" at bounding box center [442, 31] width 13 height 13
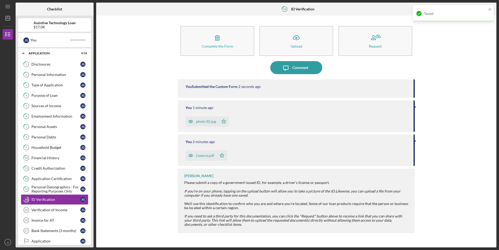
click at [207, 156] on div "Lisence.pdf" at bounding box center [205, 155] width 18 height 4
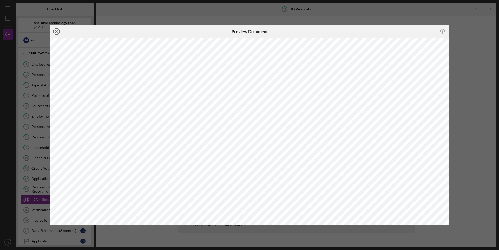
click at [54, 30] on icon "Icon/Close" at bounding box center [56, 31] width 13 height 13
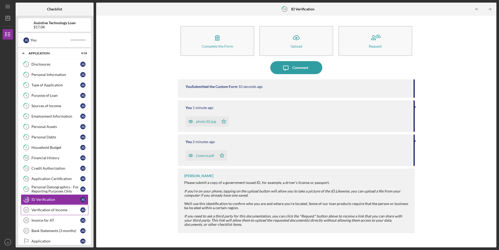
click at [54, 210] on div "Verification of Income" at bounding box center [55, 210] width 49 height 4
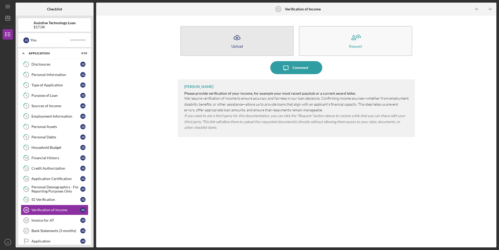
click at [257, 39] on button "Icon/Upload Upload" at bounding box center [236, 41] width 113 height 30
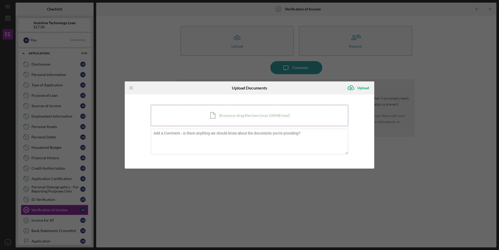
click at [264, 121] on div "Icon/Document Browse or drag files here (max 100MB total) Tap to choose files o…" at bounding box center [249, 115] width 197 height 21
click at [250, 121] on div "Icon/Document Browse or drag files here (max 100MB total) Tap to choose files o…" at bounding box center [249, 115] width 197 height 21
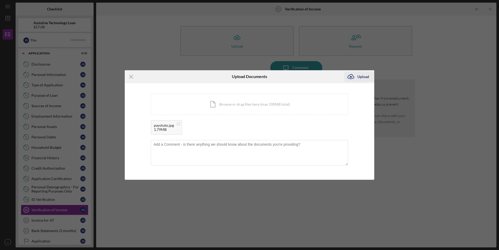
click at [362, 76] on div "Upload" at bounding box center [363, 76] width 12 height 10
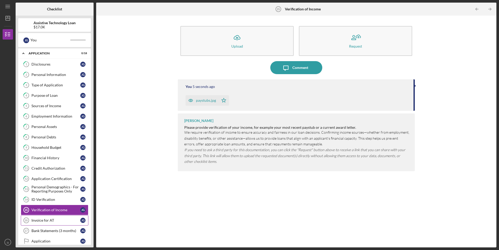
click at [49, 221] on div "Invoice for AT" at bounding box center [55, 220] width 49 height 4
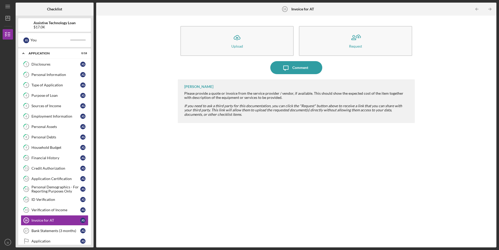
drag, startPoint x: 243, startPoint y: 52, endPoint x: 244, endPoint y: 55, distance: 3.2
click at [244, 56] on div "Icon/Upload Upload Request" at bounding box center [296, 40] width 237 height 35
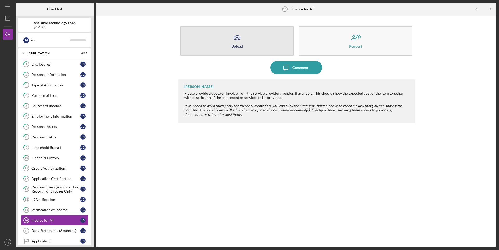
click at [243, 47] on button "Icon/Upload Upload" at bounding box center [236, 41] width 113 height 30
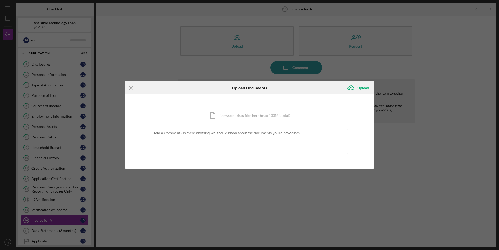
click at [200, 116] on div "Icon/Document Browse or drag files here (max 100MB total) Tap to choose files o…" at bounding box center [249, 115] width 197 height 21
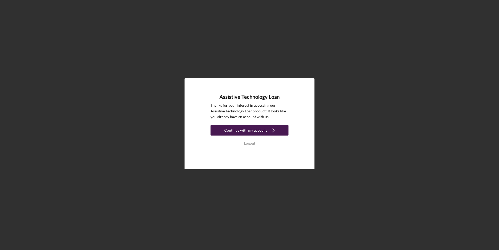
click at [267, 130] on icon "Icon/Navigate" at bounding box center [273, 130] width 13 height 13
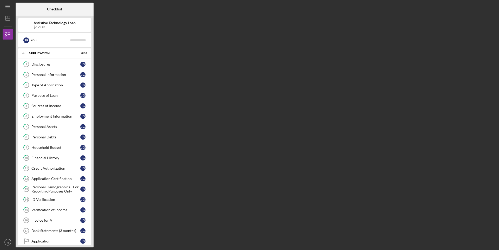
click at [65, 211] on div "Verification of Income" at bounding box center [55, 210] width 49 height 4
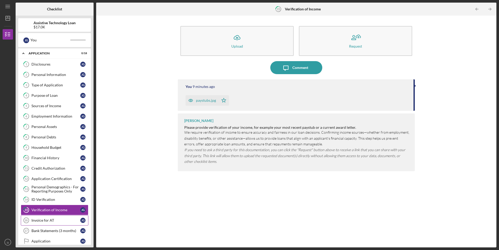
click at [60, 220] on div "Invoice for AT" at bounding box center [55, 220] width 49 height 4
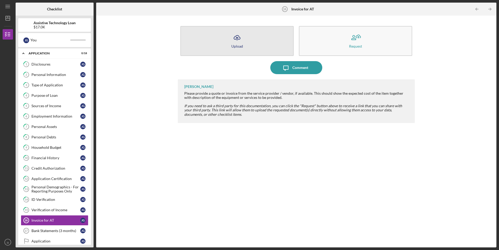
click at [237, 44] on div "Upload" at bounding box center [237, 46] width 12 height 4
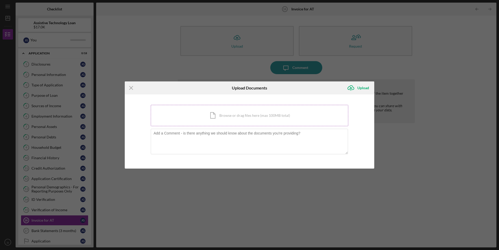
click at [220, 122] on div "Icon/Document Browse or drag files here (max 100MB total) Tap to choose files o…" at bounding box center [249, 115] width 197 height 21
click at [214, 111] on div "Icon/Document Browse or drag files here (max 100MB total) Tap to choose files o…" at bounding box center [249, 115] width 197 height 21
click at [246, 117] on div "Icon/Document Browse or drag files here (max 100MB total) Tap to choose files o…" at bounding box center [249, 115] width 197 height 21
click at [197, 116] on div "Icon/Document Browse or drag files here (max 100MB total) Tap to choose files o…" at bounding box center [249, 115] width 197 height 21
click at [253, 124] on div "Icon/Document Browse or drag files here (max 100MB total) Tap to choose files o…" at bounding box center [249, 115] width 197 height 21
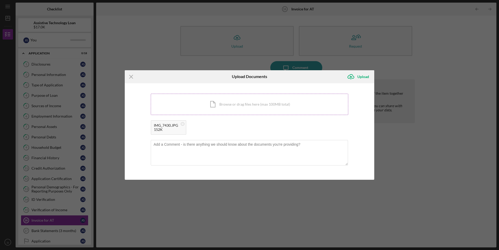
click at [234, 105] on div "Icon/Document Browse or drag files here (max 100MB total) Tap to choose files o…" at bounding box center [249, 104] width 197 height 21
click at [365, 76] on div "Upload" at bounding box center [363, 76] width 12 height 10
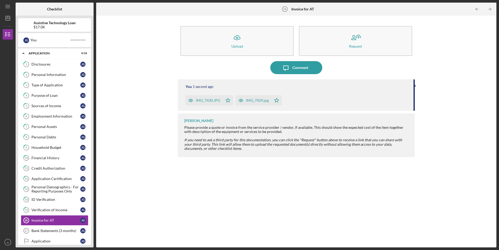
click at [190, 101] on icon "button" at bounding box center [190, 100] width 10 height 10
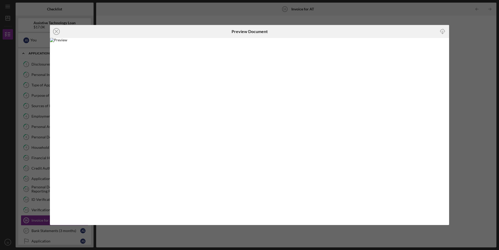
click at [469, 26] on div "Icon/Close Preview Document Icon/Download" at bounding box center [249, 125] width 499 height 250
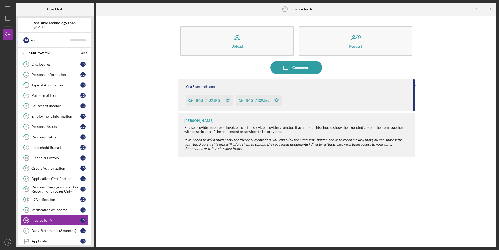
click at [242, 99] on icon "button" at bounding box center [241, 100] width 10 height 10
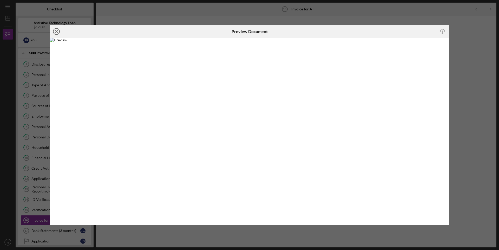
click at [55, 31] on icon "Icon/Close" at bounding box center [56, 31] width 13 height 13
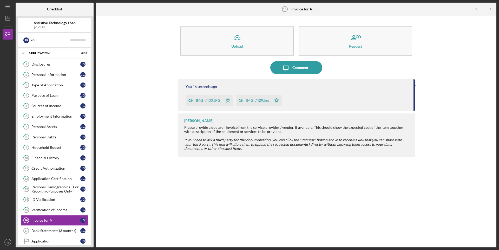
click at [62, 232] on div "Bank Statements (3 months)" at bounding box center [55, 230] width 49 height 4
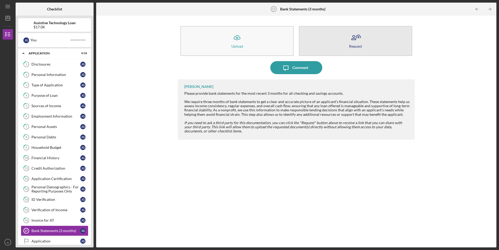
click at [358, 42] on icon "button" at bounding box center [355, 37] width 13 height 13
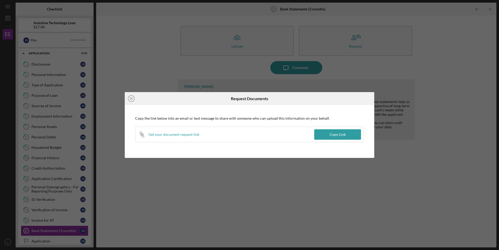
click at [264, 131] on div "Icon/Link Get your document request link" at bounding box center [224, 134] width 179 height 15
click at [244, 216] on div "Icon/Close Request Documents Copy the link below into an email or text message …" at bounding box center [249, 125] width 499 height 250
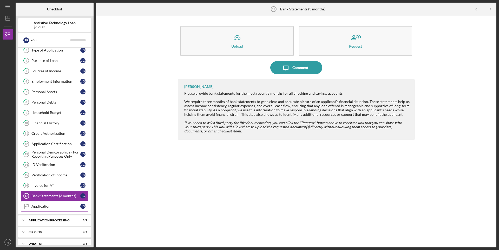
scroll to position [42, 0]
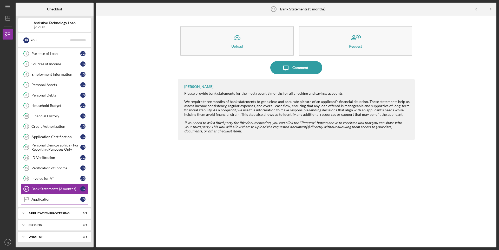
click at [68, 197] on div "Application" at bounding box center [55, 199] width 49 height 4
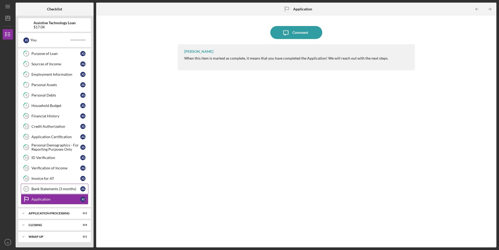
click at [55, 189] on div "Bank Statements (3 months)" at bounding box center [55, 189] width 49 height 4
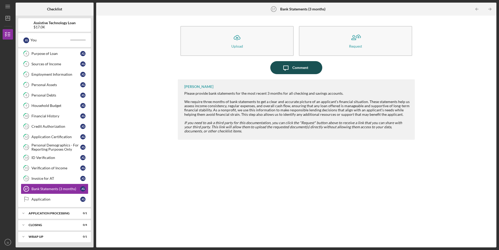
click at [291, 65] on icon "Icon/Message" at bounding box center [285, 67] width 13 height 13
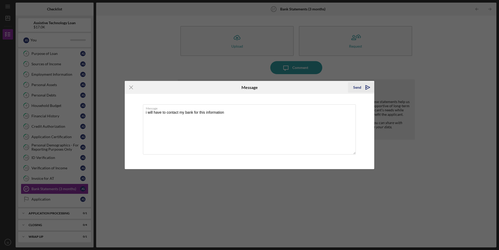
type textarea "i will have to contact my bank for this information"
click at [363, 88] on icon "Icon/icon-invite-send" at bounding box center [367, 87] width 13 height 13
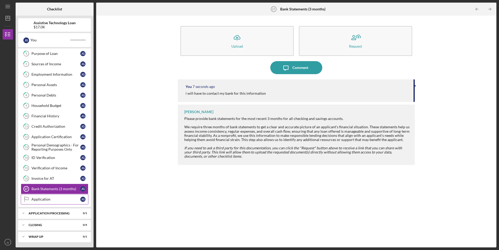
click at [60, 198] on div "Application" at bounding box center [55, 199] width 49 height 4
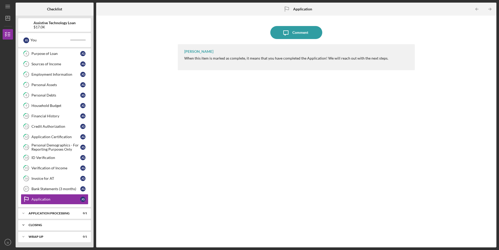
click at [60, 223] on div "Icon/Expander Closing 0 / 4" at bounding box center [54, 225] width 73 height 10
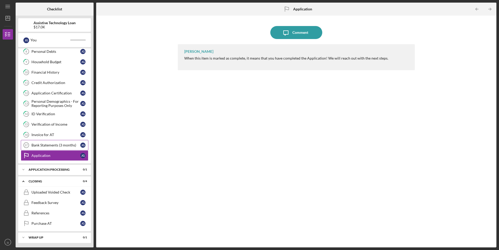
scroll to position [86, 0]
click at [56, 235] on div "Wrap up" at bounding box center [57, 236] width 56 height 3
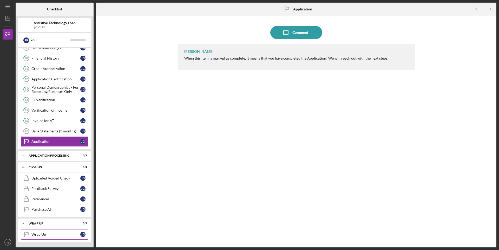
click at [48, 235] on div "Wrap Up" at bounding box center [55, 234] width 49 height 4
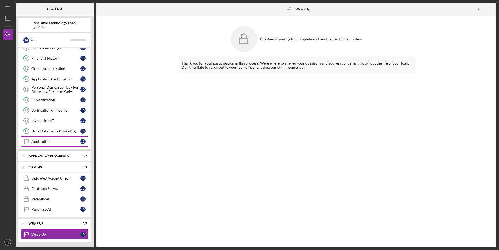
click at [63, 140] on div "Application" at bounding box center [55, 141] width 49 height 4
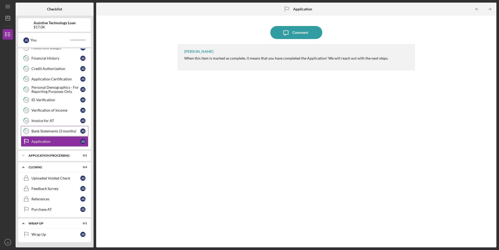
click at [59, 131] on div "Bank Statements (3 months)" at bounding box center [55, 131] width 49 height 4
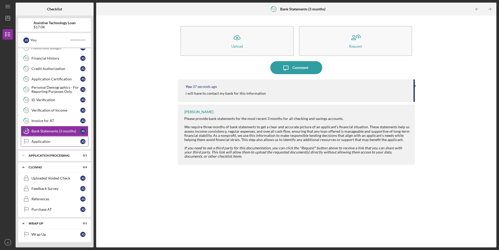
click at [63, 141] on div "Application" at bounding box center [55, 141] width 49 height 4
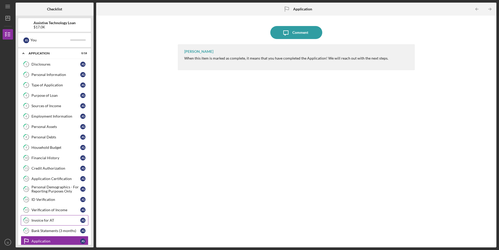
scroll to position [99, 0]
